Goal: Transaction & Acquisition: Book appointment/travel/reservation

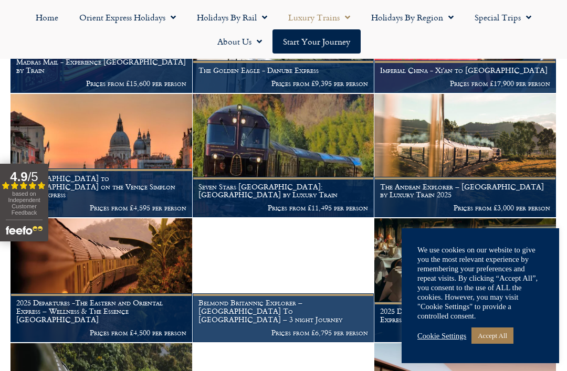
scroll to position [425, 0]
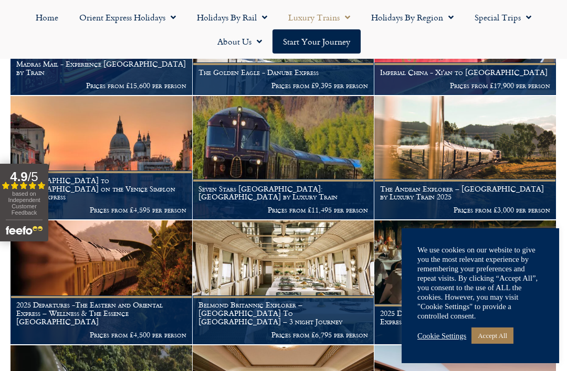
click at [440, 341] on link "Cookie Settings" at bounding box center [441, 335] width 49 height 9
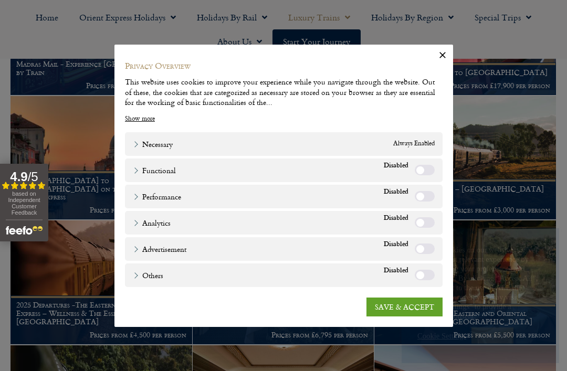
click at [404, 316] on link "SAVE & ACCEPT" at bounding box center [404, 307] width 76 height 19
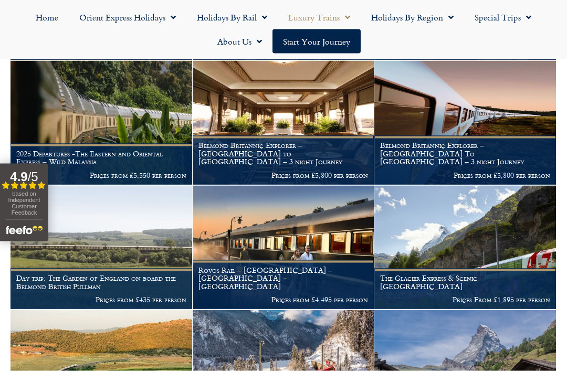
scroll to position [691, 0]
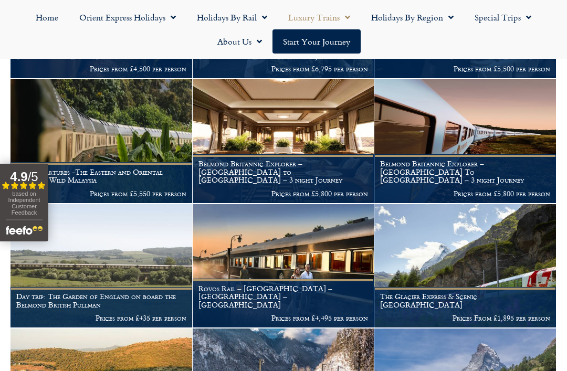
click at [130, 292] on h1 "Day trip: The Garden of England on board the Belmond British Pullman" at bounding box center [101, 300] width 170 height 17
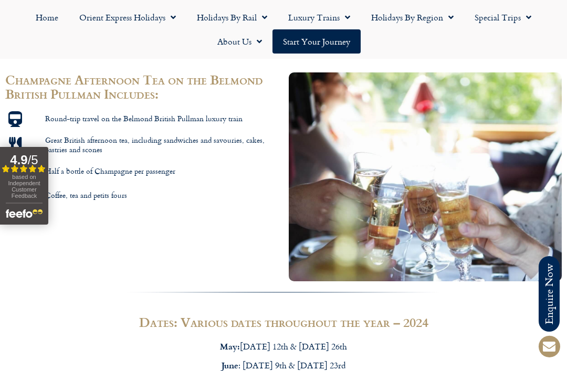
scroll to position [566, 0]
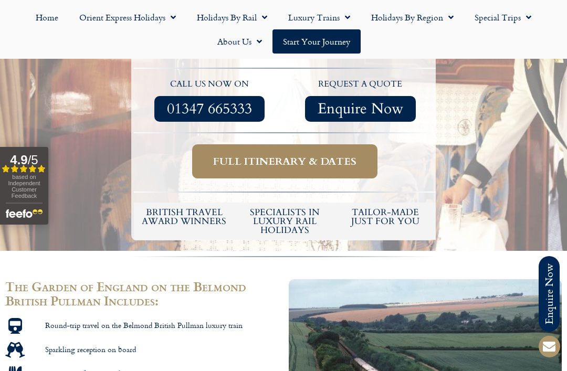
scroll to position [295, 0]
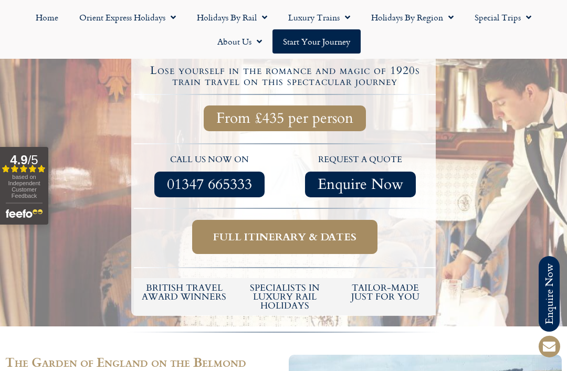
click at [248, 230] on span "Full itinerary & dates" at bounding box center [284, 236] width 143 height 13
click at [262, 230] on span "Full itinerary & dates" at bounding box center [284, 236] width 143 height 13
click at [263, 230] on span "Full itinerary & dates" at bounding box center [284, 236] width 143 height 13
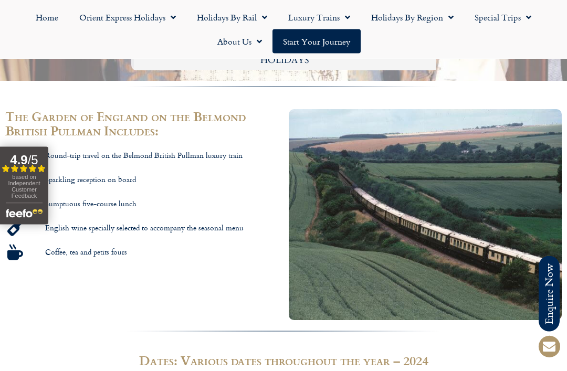
scroll to position [534, 0]
